Goal: Task Accomplishment & Management: Use online tool/utility

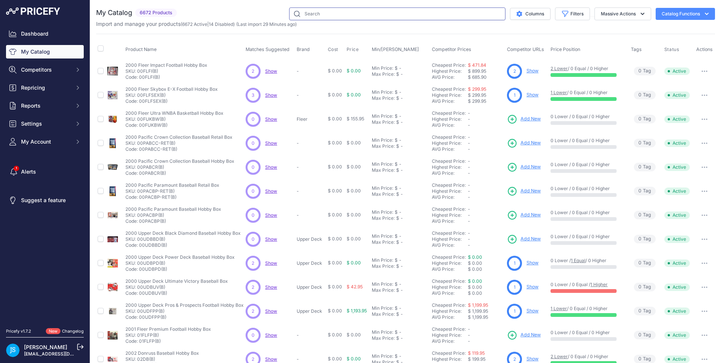
click at [322, 17] on input "text" at bounding box center [397, 14] width 216 height 13
paste input "2022/23 Topps UEFA Club Competitions Stadium Club Chrome Soccer Hobby"
type input "2022/23 Topps UEFA Club Competitions Stadium Club Chrome Soccer Hobby"
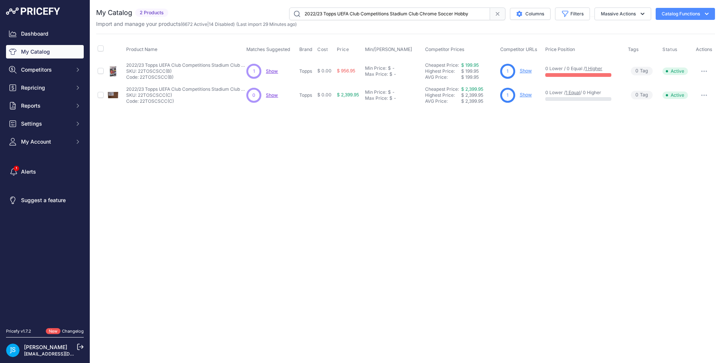
click at [528, 72] on link "Show" at bounding box center [526, 71] width 12 height 6
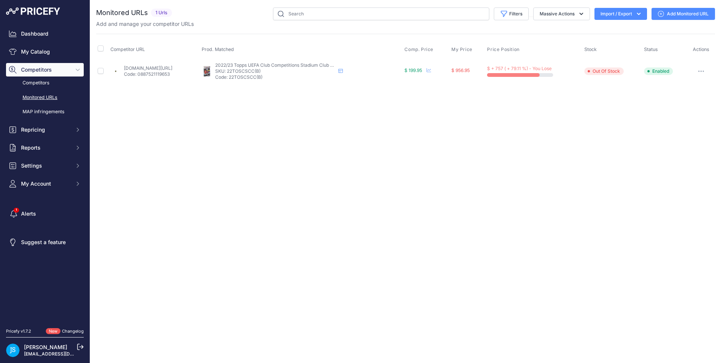
click at [685, 16] on link "Add Monitored URL" at bounding box center [682, 14] width 63 height 12
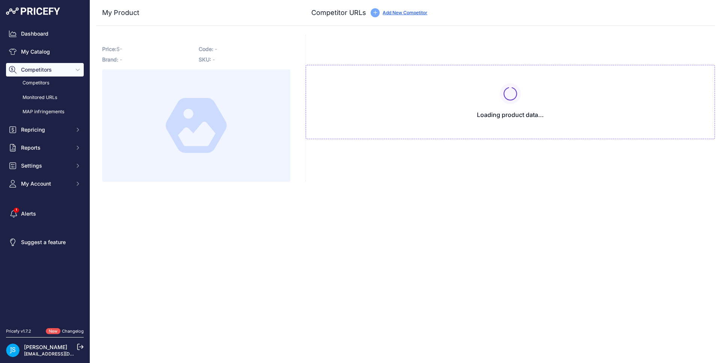
type input "[DOMAIN_NAME][URL]"
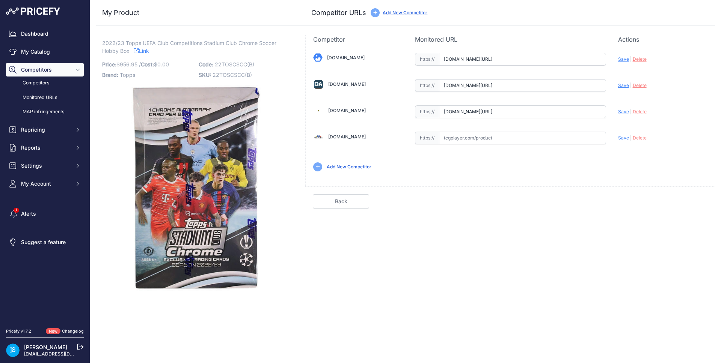
scroll to position [0, 127]
drag, startPoint x: 591, startPoint y: 112, endPoint x: 603, endPoint y: 107, distance: 13.2
click at [611, 106] on div "[DOMAIN_NAME] Valid Save" at bounding box center [510, 111] width 409 height 135
drag, startPoint x: 541, startPoint y: 112, endPoint x: 559, endPoint y: 109, distance: 18.3
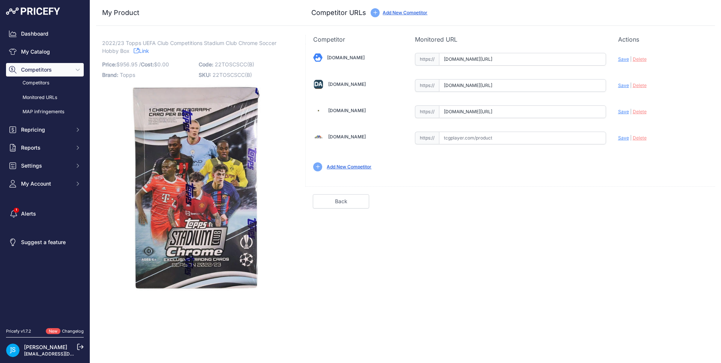
click at [559, 109] on input "[DOMAIN_NAME][URL]" at bounding box center [522, 112] width 167 height 13
drag, startPoint x: 570, startPoint y: 83, endPoint x: 596, endPoint y: 83, distance: 26.7
click at [596, 83] on input "www.dacardworld.com/sports-cards/2022-23-topps-stadium-club-chrome-uefa-club-co…" at bounding box center [522, 85] width 167 height 13
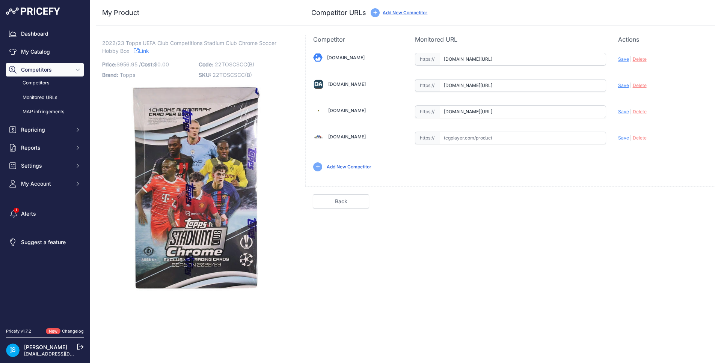
drag, startPoint x: 583, startPoint y: 58, endPoint x: 608, endPoint y: 57, distance: 25.2
click at [608, 57] on div "Blowoutcards.com Valid Save" at bounding box center [510, 111] width 409 height 135
